Goal: Transaction & Acquisition: Purchase product/service

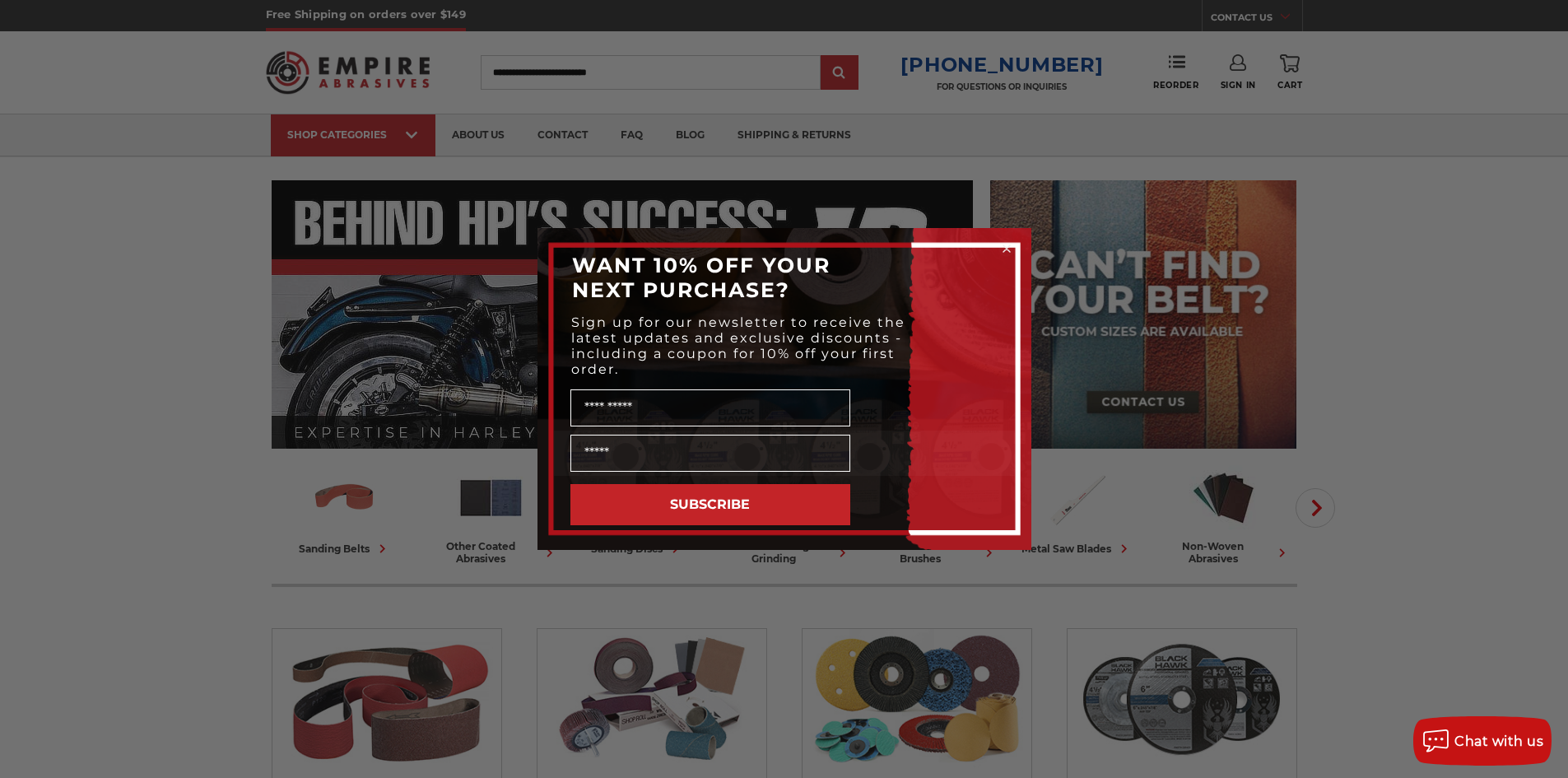
click at [1005, 249] on icon "Close dialog" at bounding box center [1006, 248] width 6 height 6
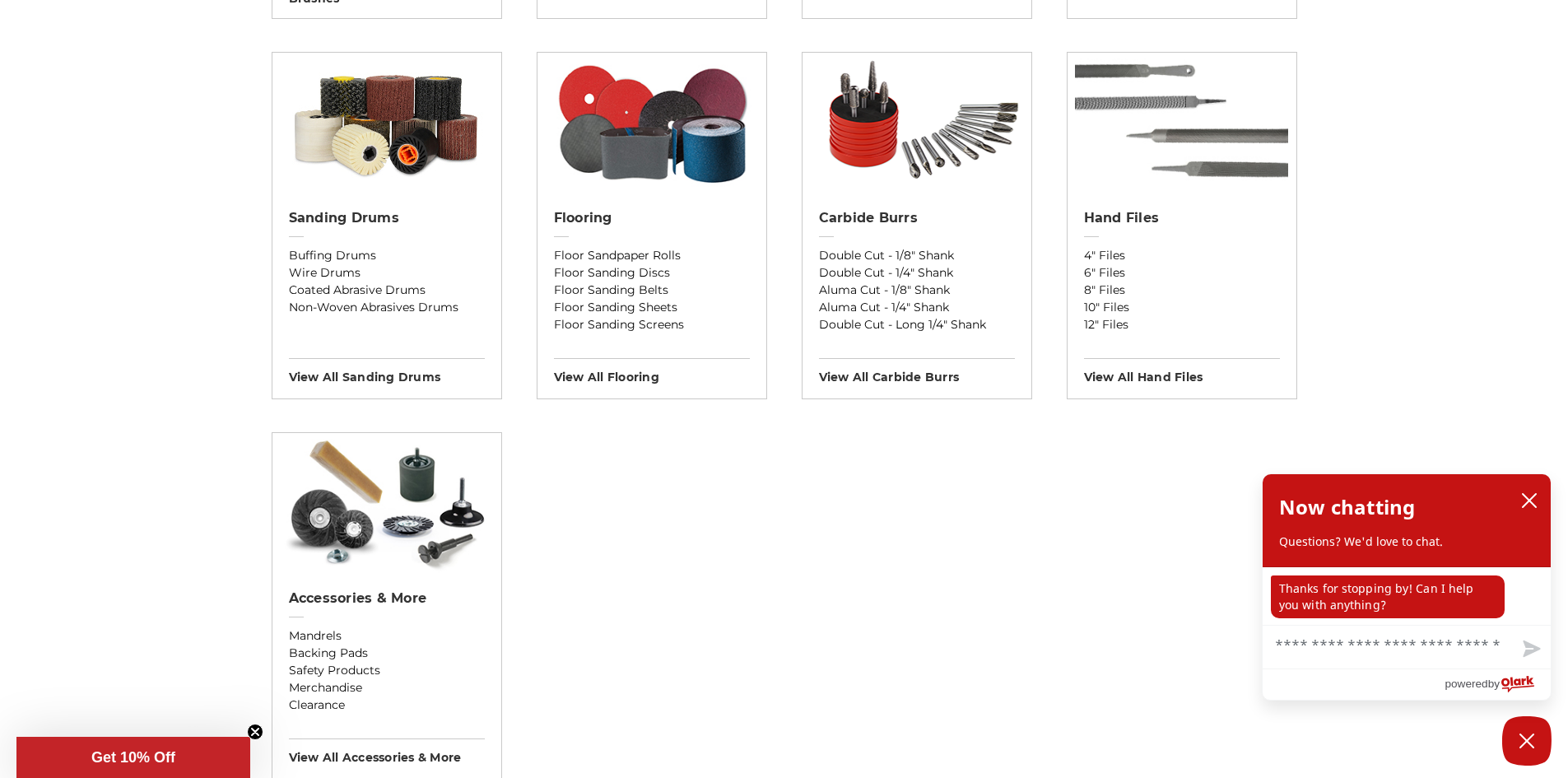
scroll to position [2042, 0]
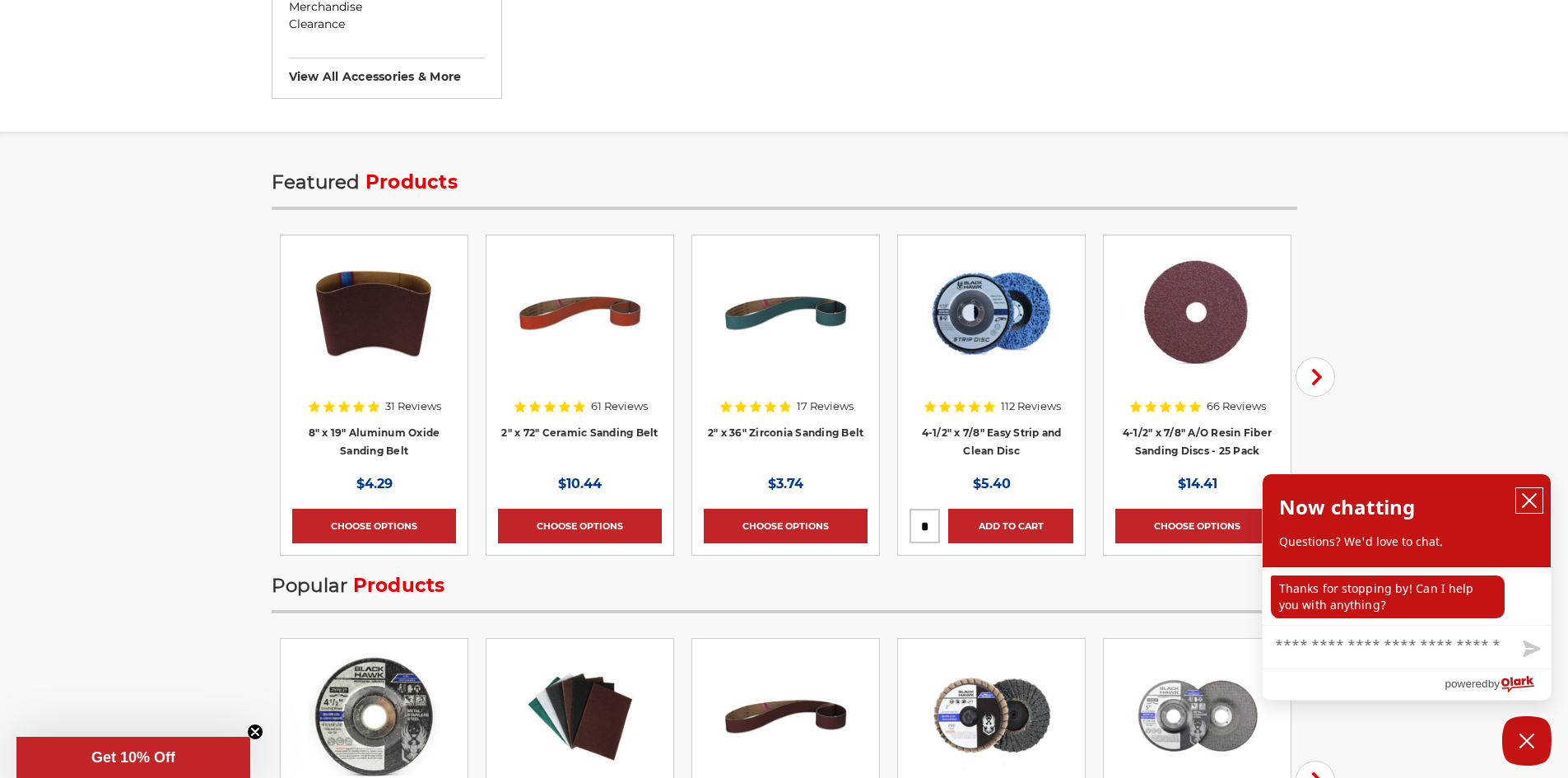
click at [1536, 502] on icon "close chatbox" at bounding box center [1529, 501] width 16 height 16
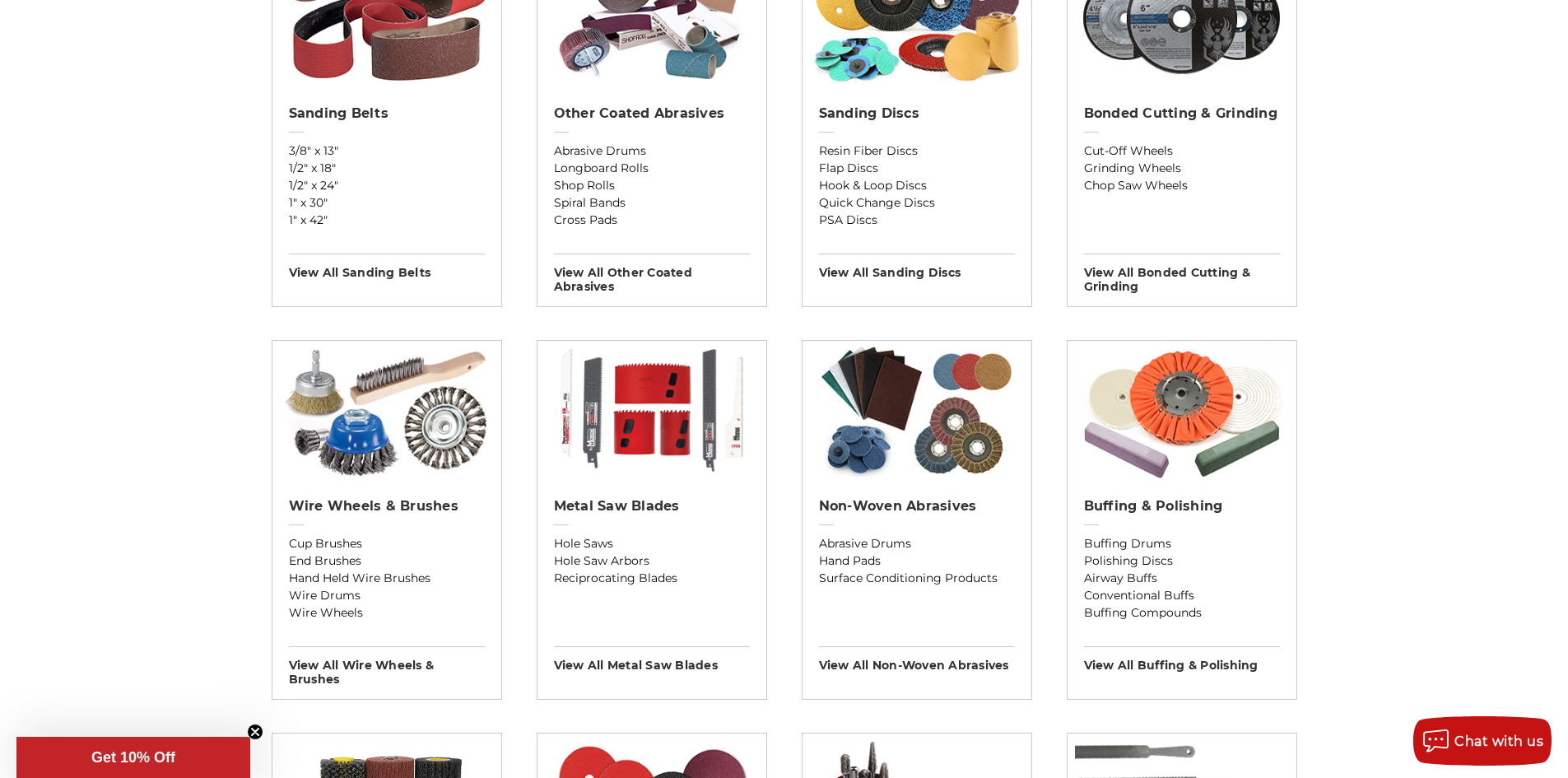
scroll to position [0, 0]
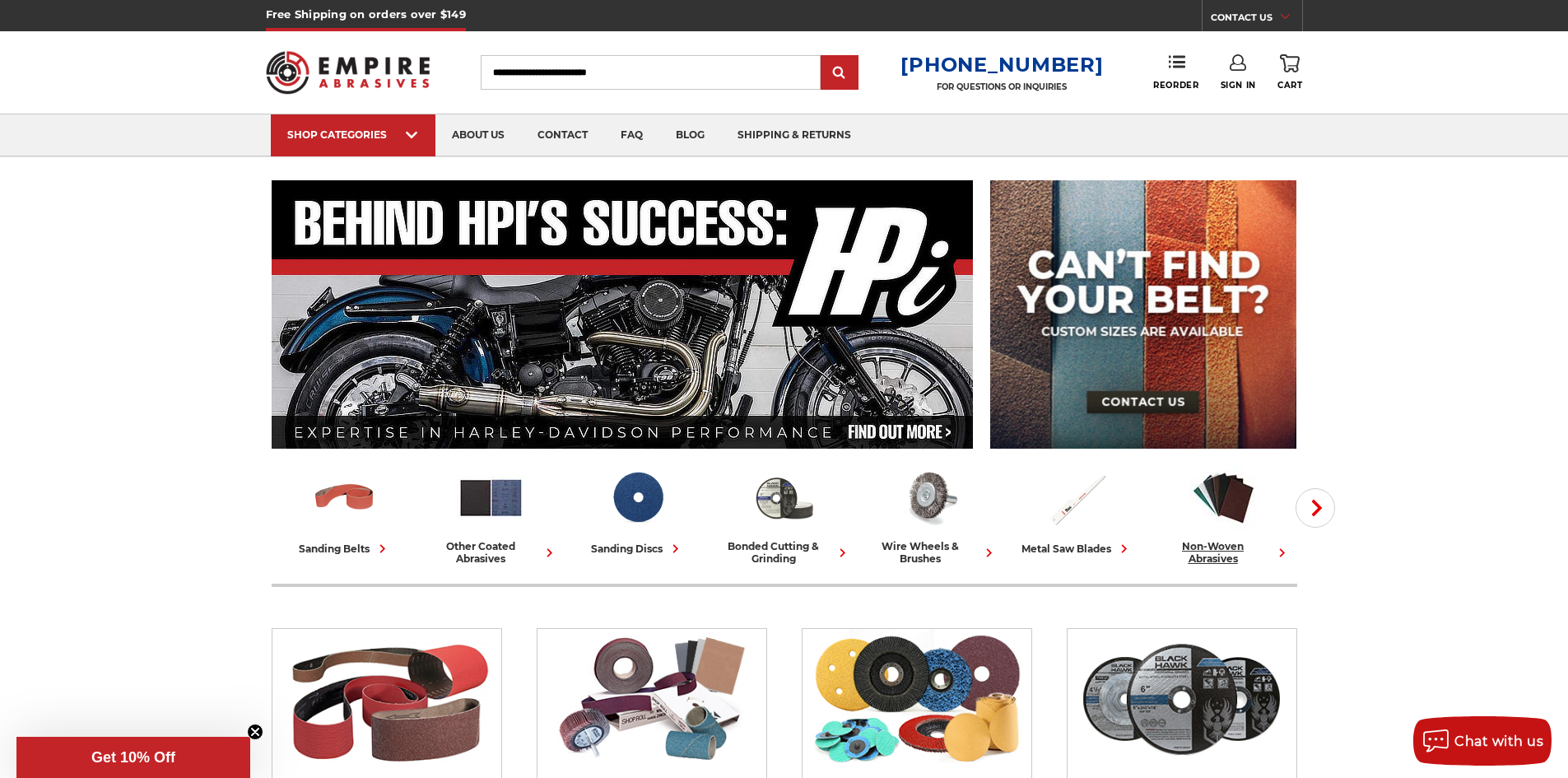
click at [1283, 547] on icon at bounding box center [1282, 552] width 17 height 17
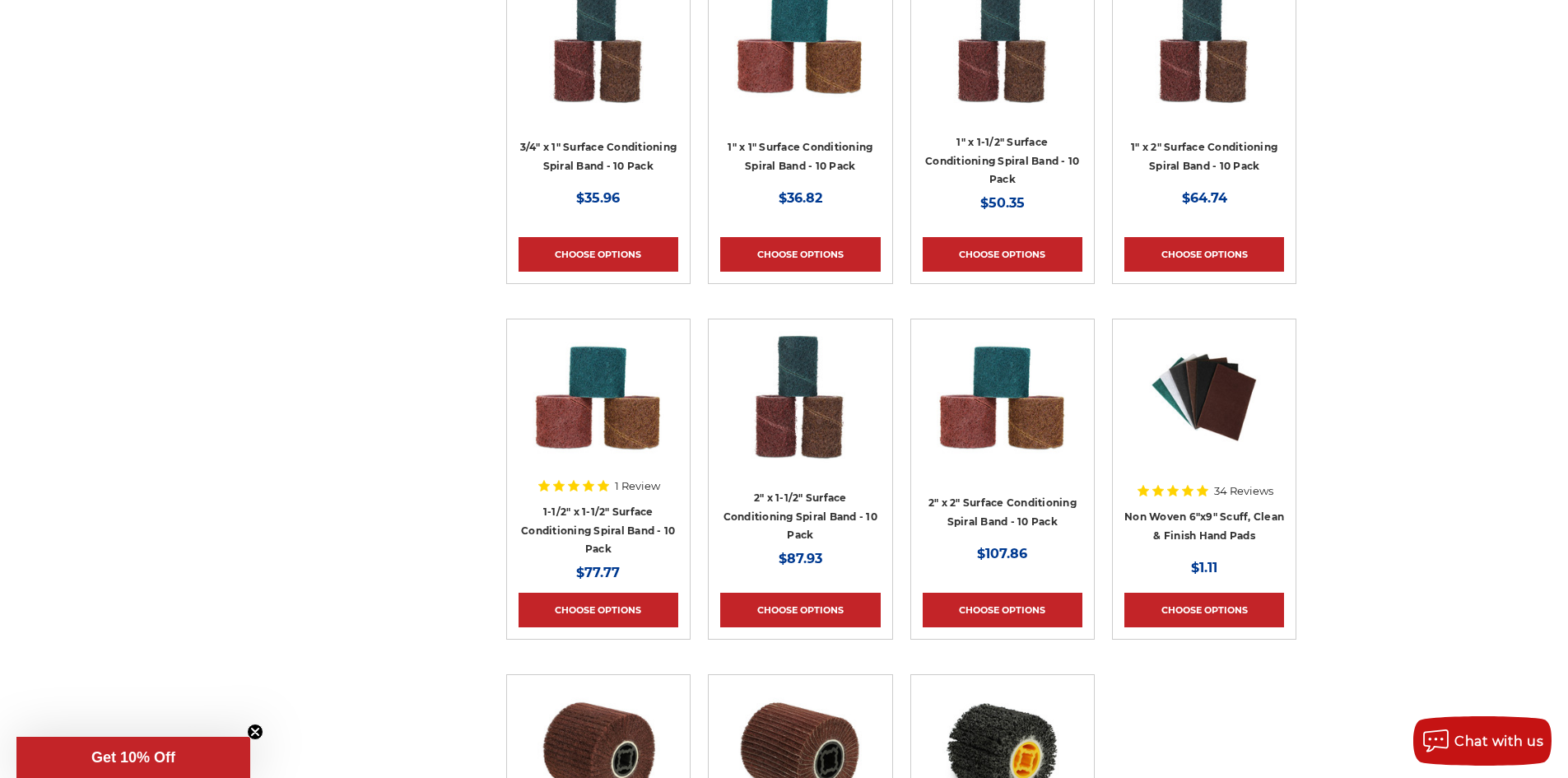
scroll to position [3913, 0]
